Goal: Find specific page/section: Find specific page/section

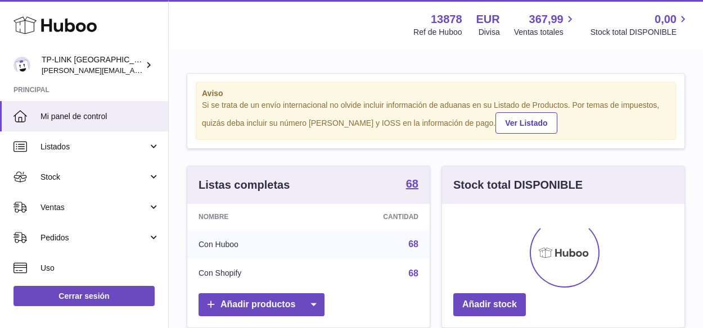
scroll to position [175, 242]
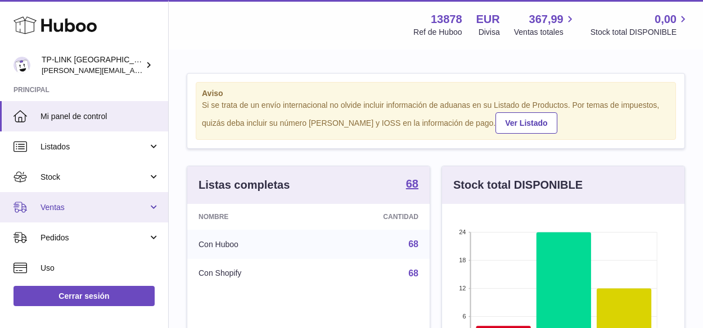
click at [156, 207] on link "Ventas" at bounding box center [84, 207] width 168 height 30
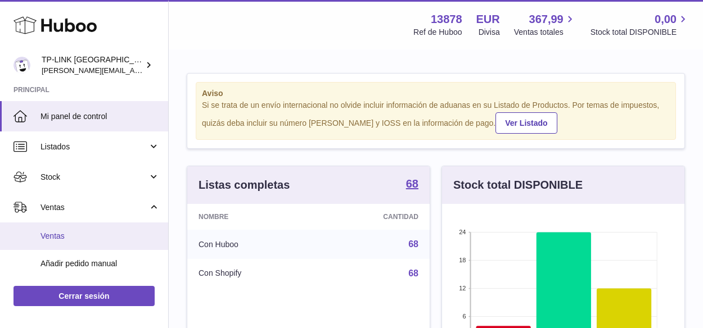
click at [90, 236] on span "Ventas" at bounding box center [99, 236] width 119 height 11
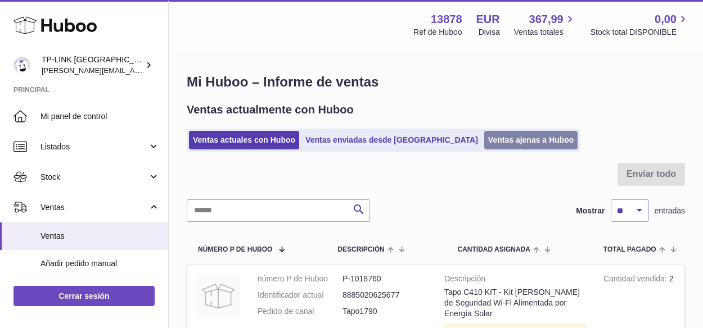
drag, startPoint x: 491, startPoint y: 137, endPoint x: 494, endPoint y: 143, distance: 7.3
click at [491, 137] on link "Ventas ajenas a Huboo" at bounding box center [531, 140] width 94 height 19
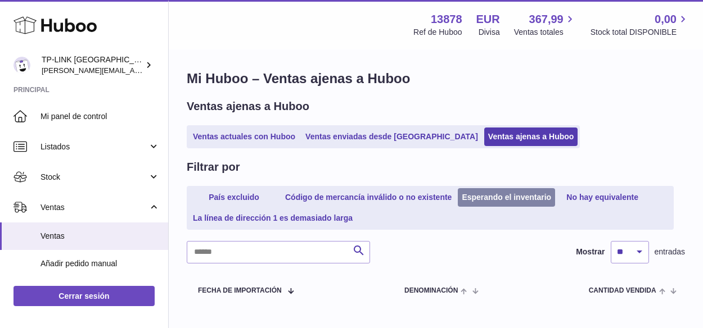
scroll to position [70, 0]
